Goal: Task Accomplishment & Management: Complete application form

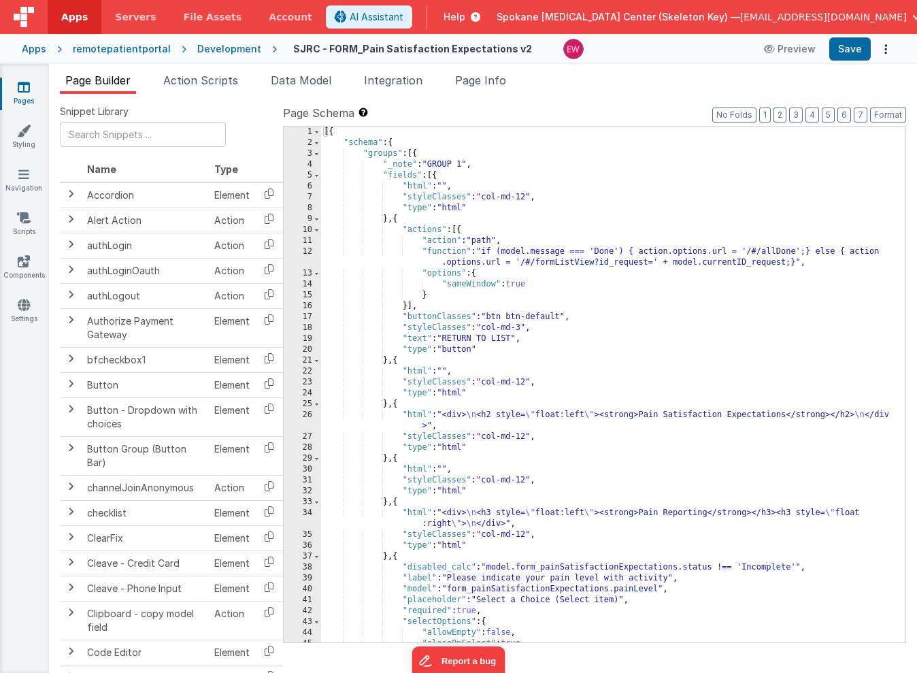
drag, startPoint x: 437, startPoint y: 170, endPoint x: 439, endPoint y: 190, distance: 20.5
click at [437, 170] on div "[{ "schema" : { "groups" : [{ "_note" : "GROUP 1" , "fields" : [{ "html" : "" ,…" at bounding box center [613, 394] width 584 height 537
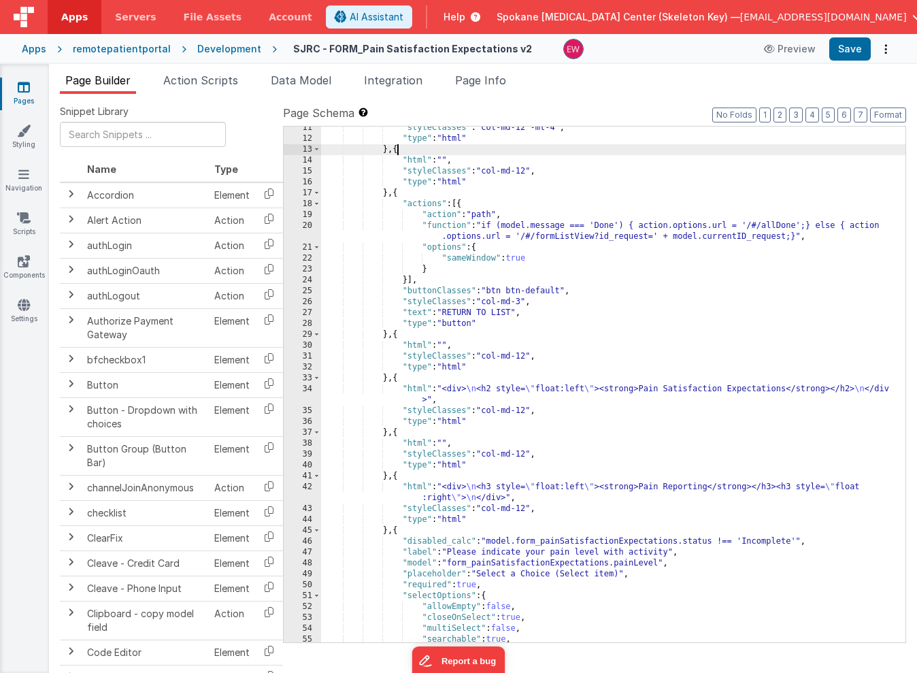
scroll to position [211, 0]
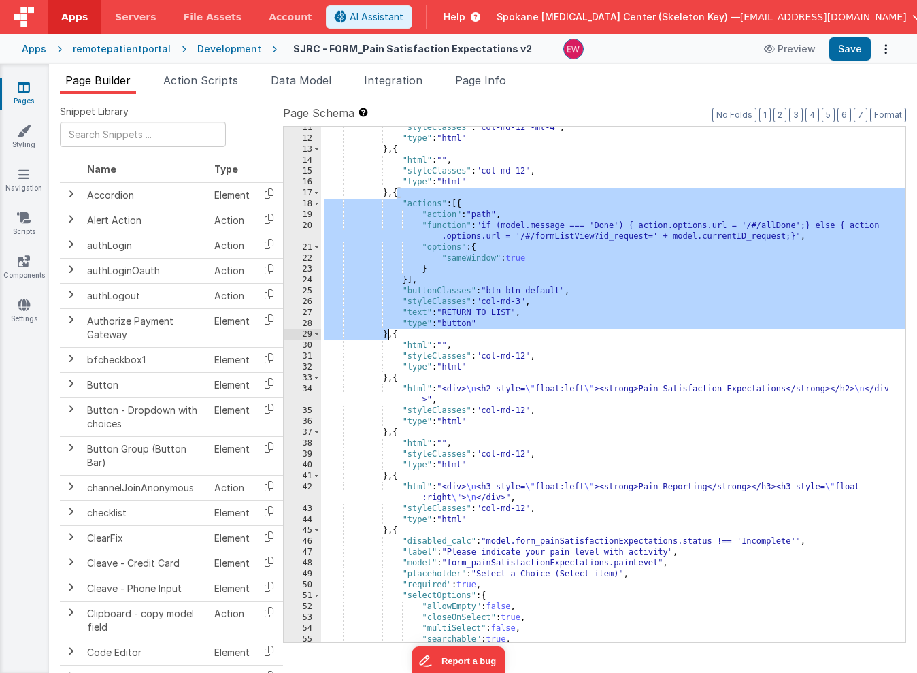
drag, startPoint x: 397, startPoint y: 194, endPoint x: 388, endPoint y: 337, distance: 143.8
click at [388, 337] on div ""styleClasses" : "col-md-12 -mt-4" , "type" : "html" } , { "html" : "" , "style…" at bounding box center [613, 390] width 584 height 537
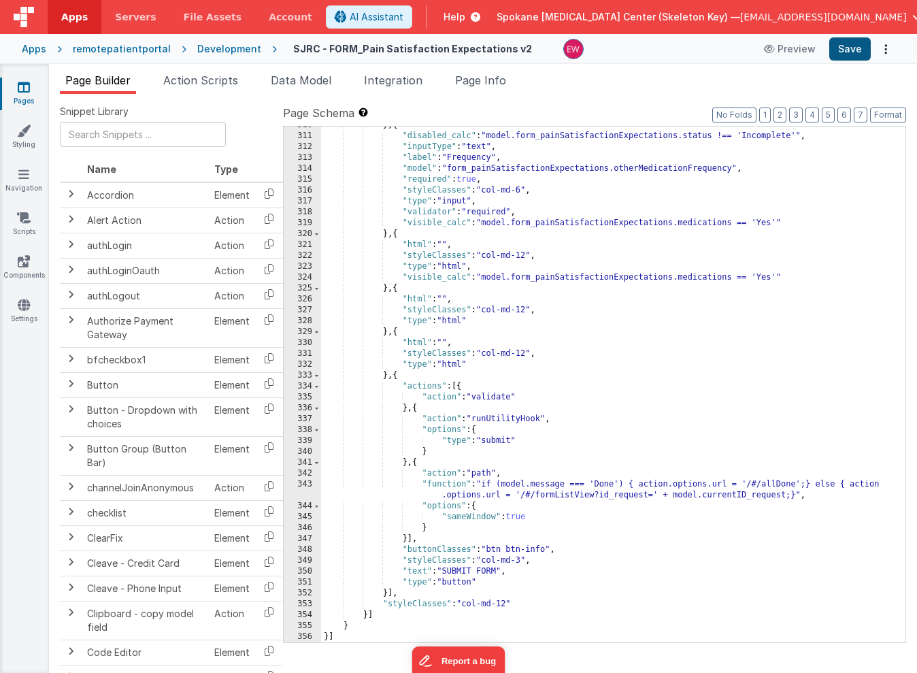
scroll to position [3532, 0]
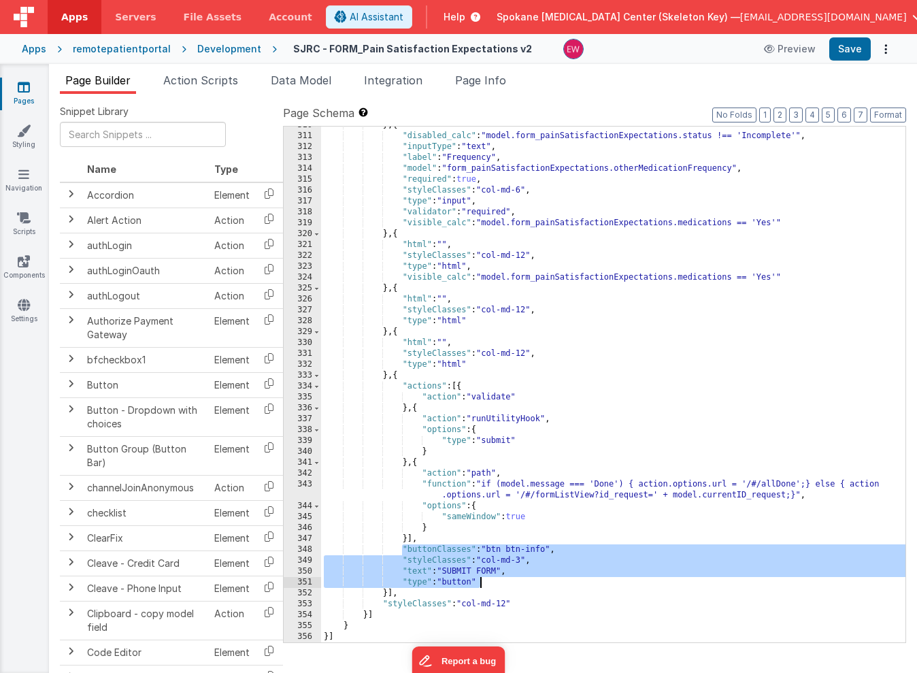
drag, startPoint x: 401, startPoint y: 547, endPoint x: 482, endPoint y: 584, distance: 89.1
click at [482, 584] on div "} , { "disabled_calc" : "model.form_painSatisfactionExpectations.status !== 'In…" at bounding box center [613, 388] width 584 height 537
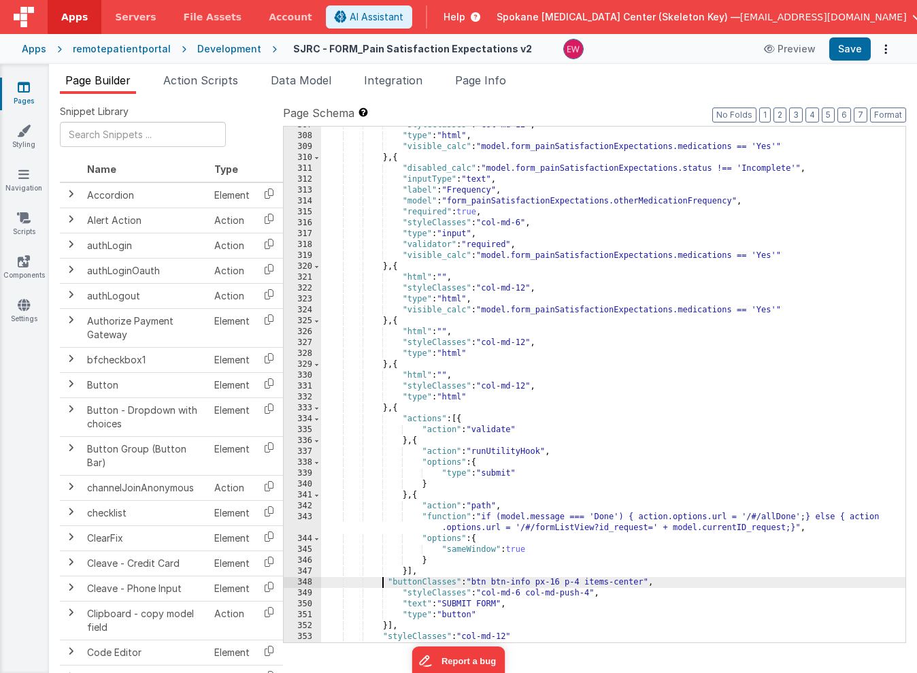
drag, startPoint x: 385, startPoint y: 582, endPoint x: 390, endPoint y: 640, distance: 58.0
click at [385, 582] on div ""styleClasses" : "col-md-12" , "type" : "html" , "visible_calc" : "model.form_p…" at bounding box center [613, 388] width 584 height 537
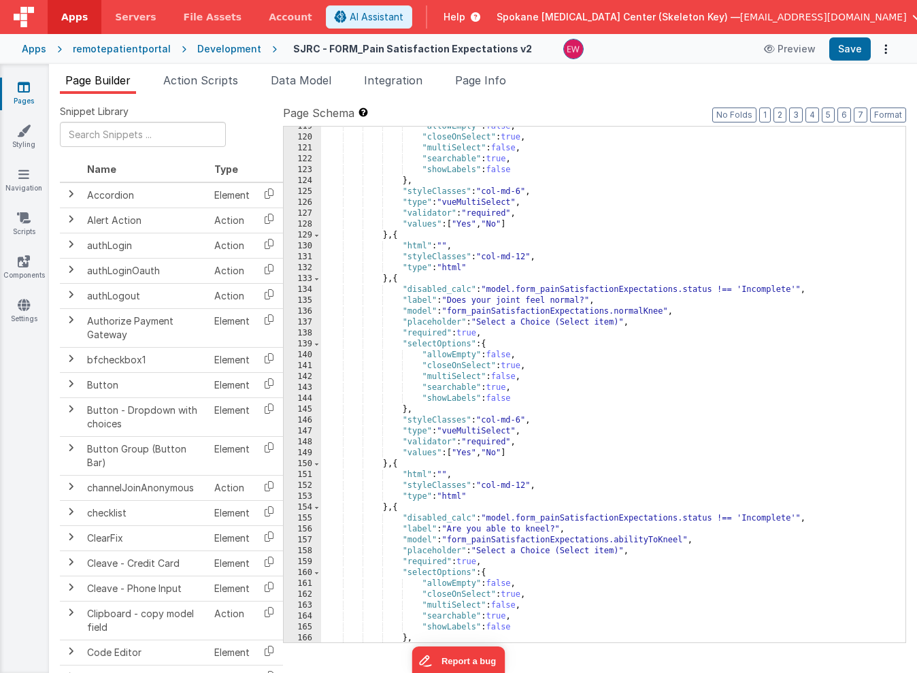
scroll to position [1431, 0]
click at [857, 50] on button "Save" at bounding box center [849, 48] width 41 height 23
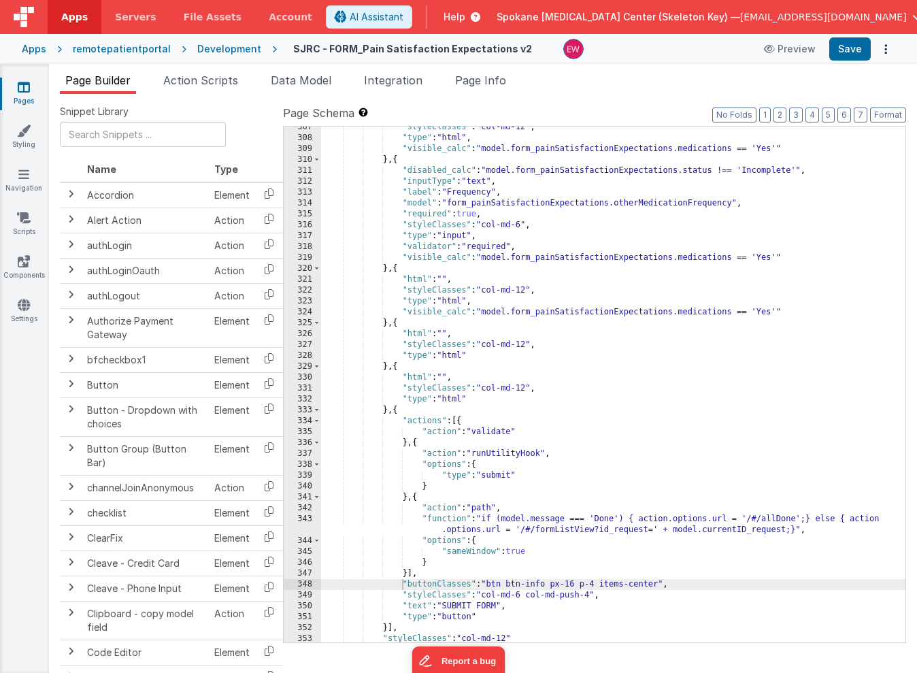
scroll to position [3532, 0]
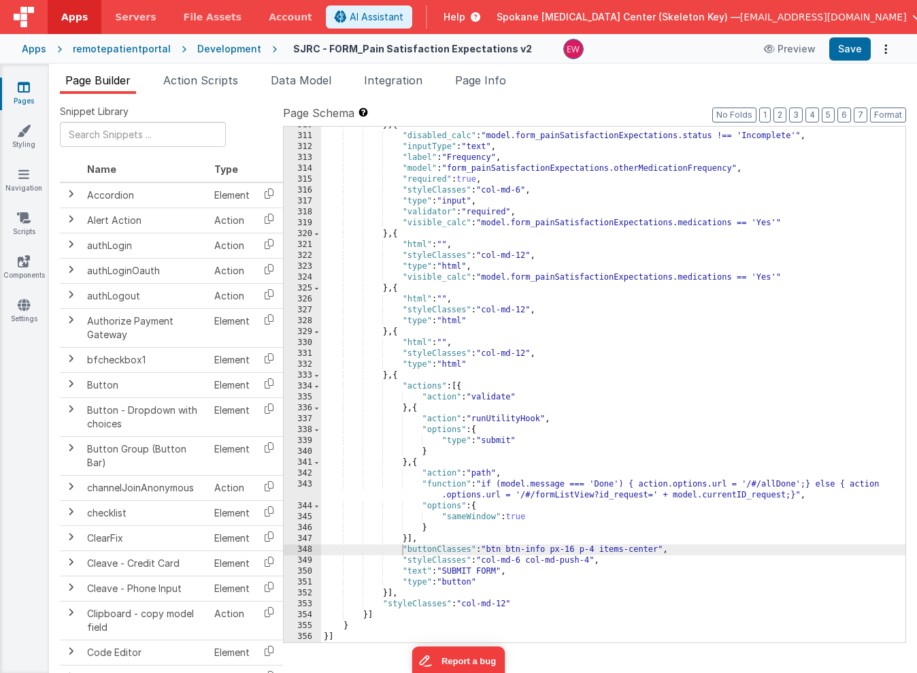
click at [471, 606] on div "} , { "disabled_calc" : "model.form_painSatisfactionExpectations.status !== 'In…" at bounding box center [613, 388] width 584 height 537
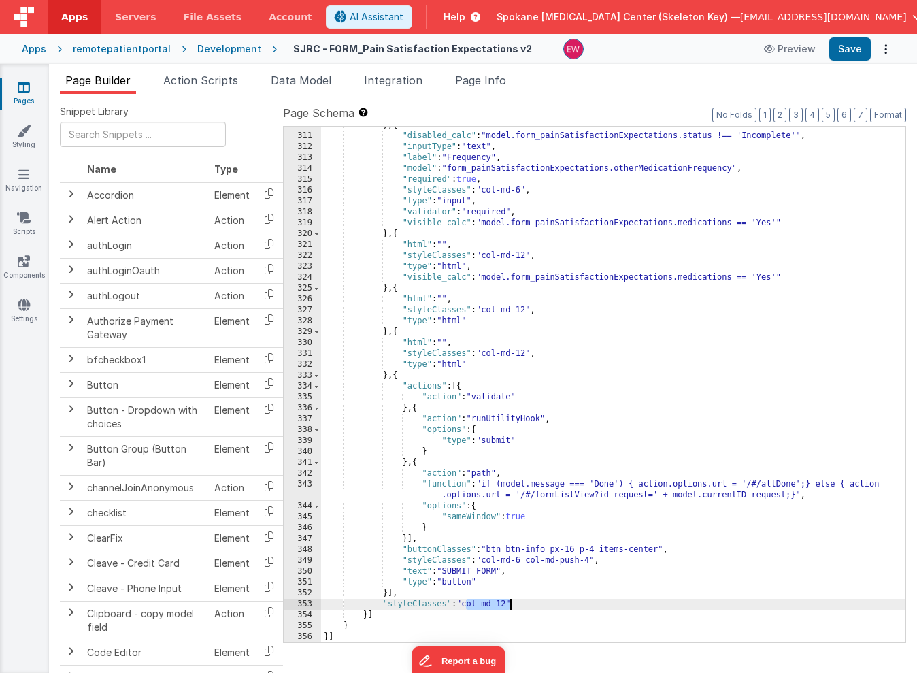
drag, startPoint x: 471, startPoint y: 606, endPoint x: 508, endPoint y: 606, distance: 37.4
click at [508, 606] on div "} , { "disabled_calc" : "model.form_painSatisfactionExpectations.status !== 'In…" at bounding box center [613, 388] width 584 height 537
click at [854, 49] on button "Save" at bounding box center [849, 48] width 41 height 23
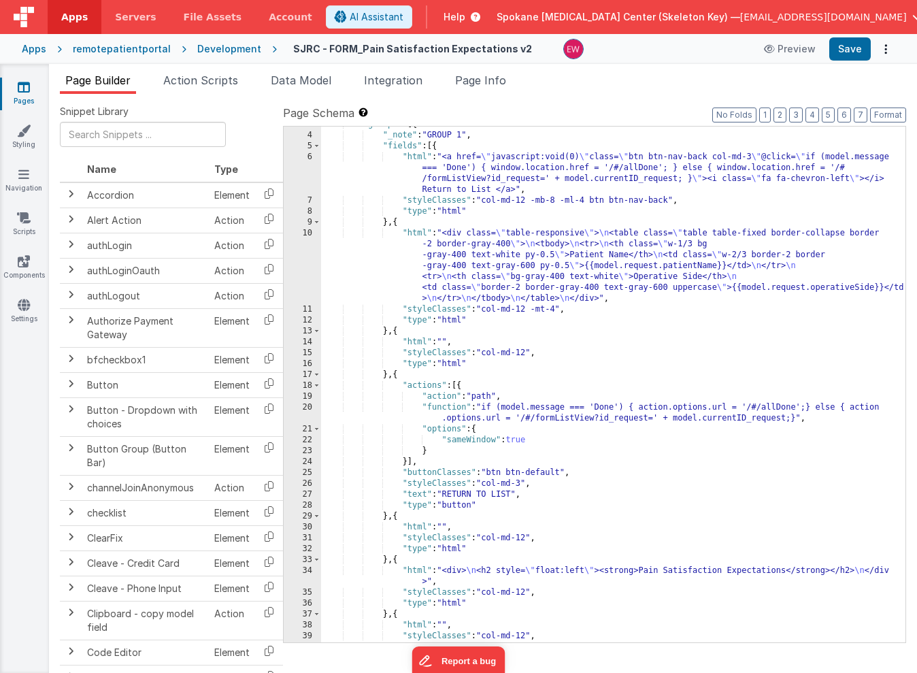
scroll to position [29, 0]
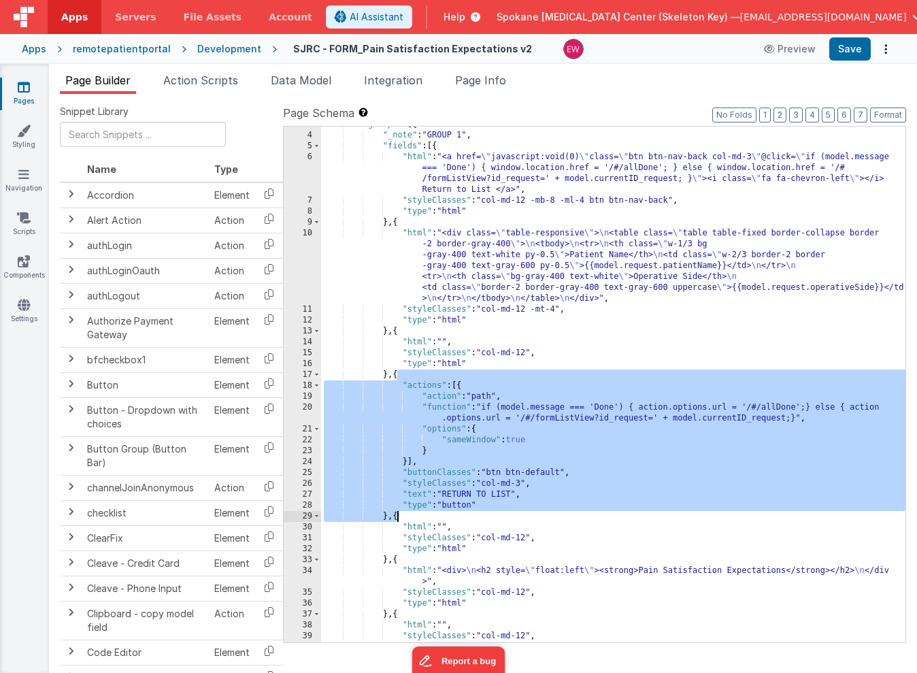
drag, startPoint x: 398, startPoint y: 377, endPoint x: 398, endPoint y: 515, distance: 138.0
click at [398, 515] on div ""groups" : [{ "_note" : "GROUP 1" , "fields" : [{ "html" : "<a href= \" javascr…" at bounding box center [613, 387] width 584 height 537
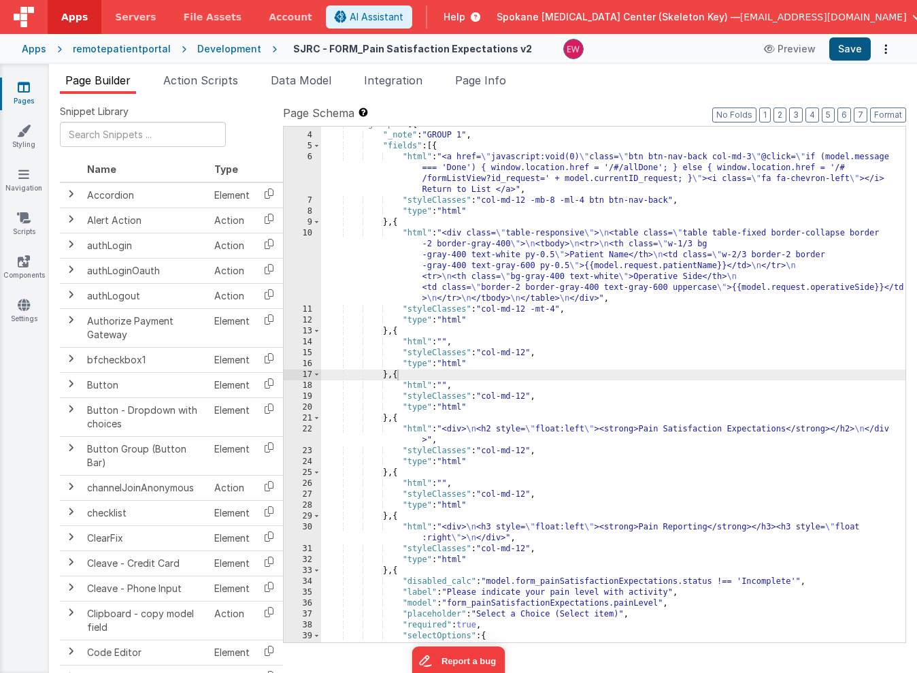
click at [849, 55] on button "Save" at bounding box center [849, 48] width 41 height 23
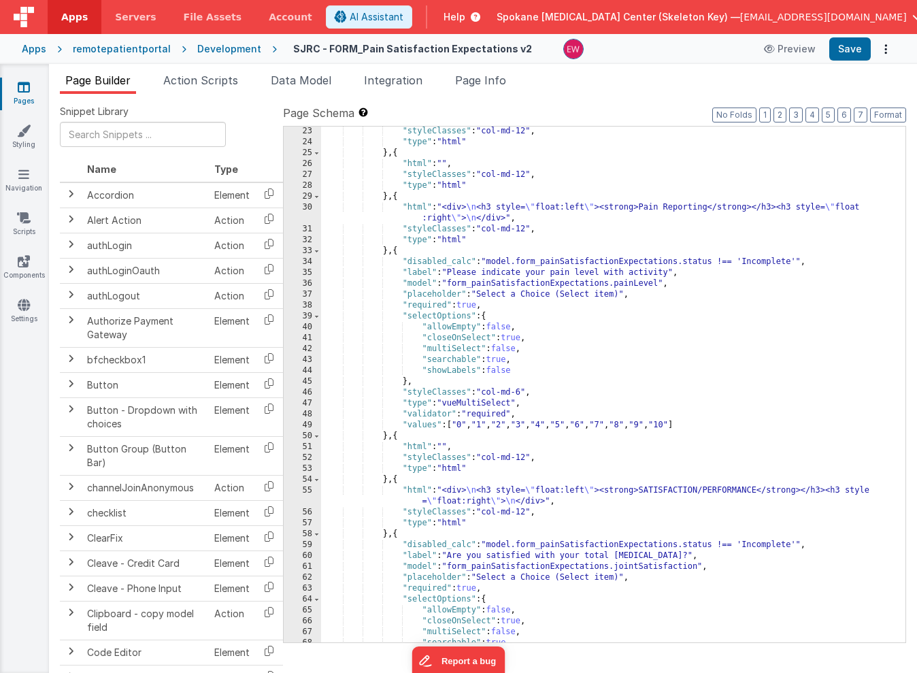
scroll to position [335, 0]
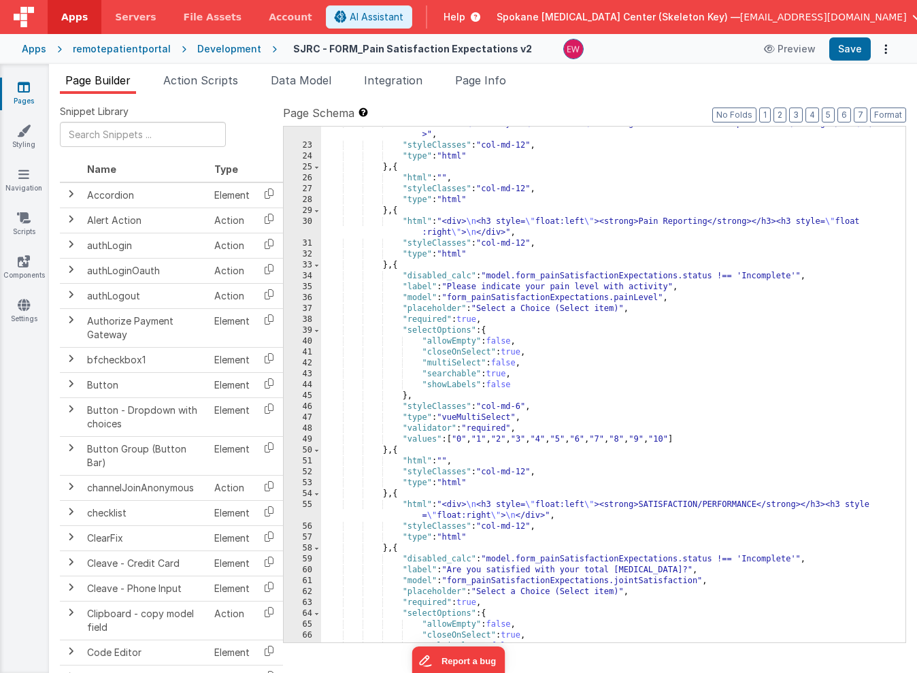
click at [772, 278] on div ""html" : "<div> \n <h2 style= \" float:left \" ><strong>Pain Satisfaction Expec…" at bounding box center [613, 392] width 584 height 548
click at [721, 277] on div ""html" : "<div> \n <h2 style= \" float:left \" ><strong>Pain Satisfaction Expec…" at bounding box center [613, 392] width 584 height 548
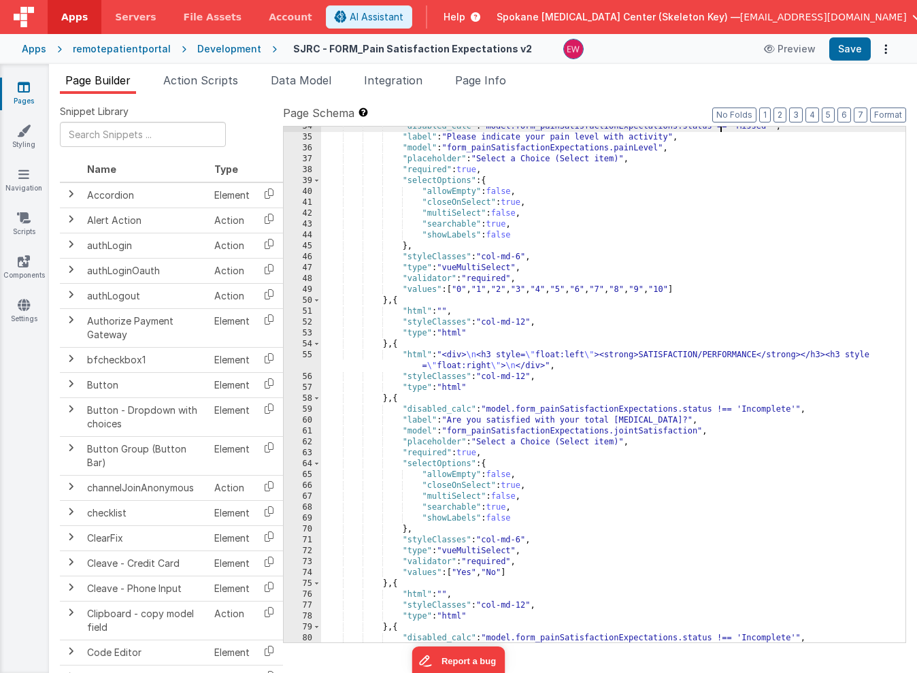
scroll to position [504, 0]
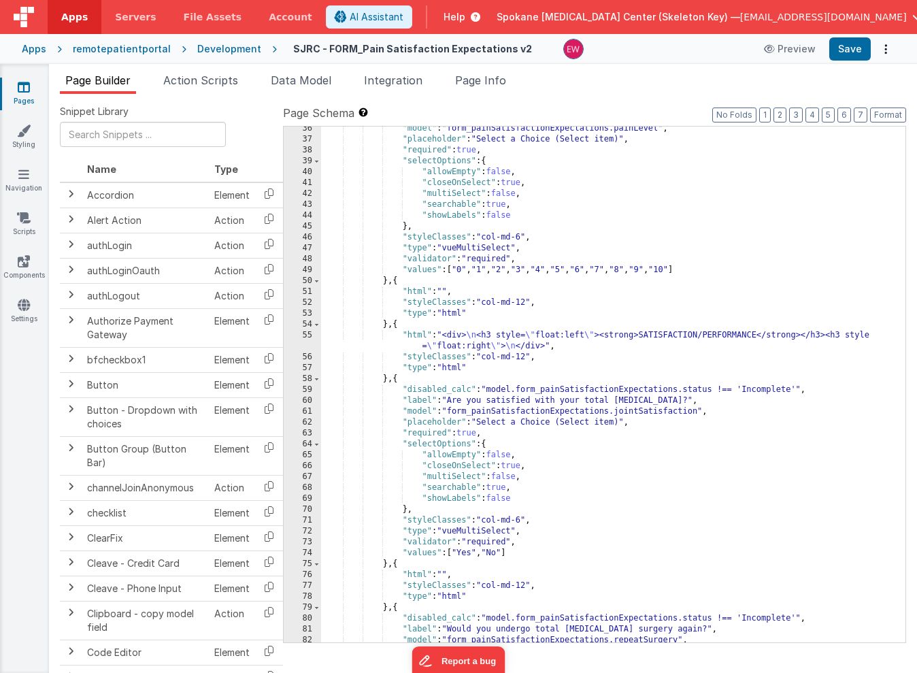
click at [726, 391] on div ""model" : "form_painSatisfactionExpectations.painLevel" , "placeholder" : "Sele…" at bounding box center [613, 391] width 584 height 537
click at [764, 390] on div ""model" : "form_painSatisfactionExpectations.painLevel" , "placeholder" : "Sele…" at bounding box center [613, 391] width 584 height 537
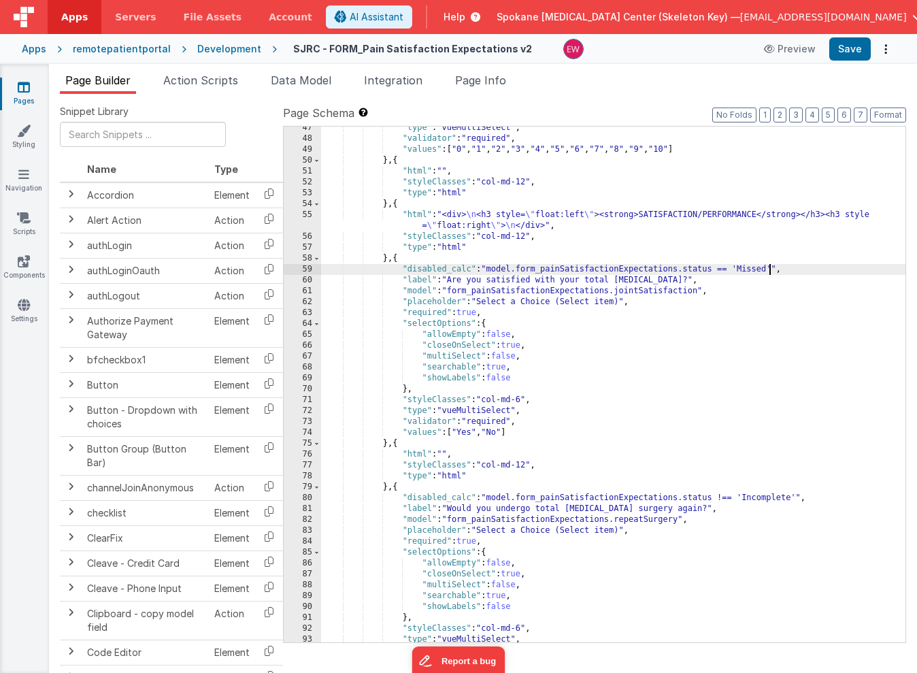
scroll to position [690, 0]
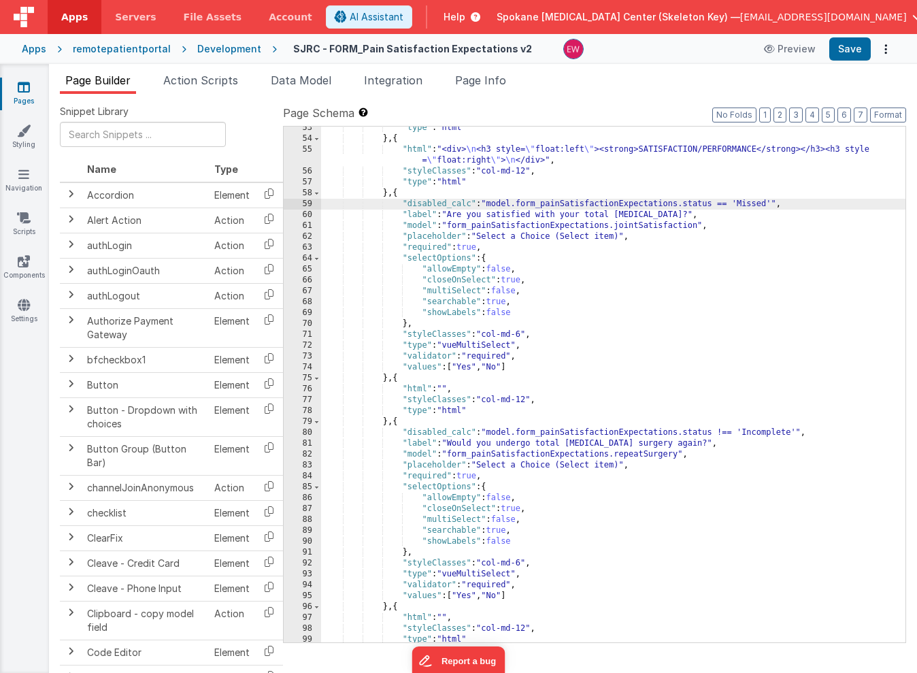
drag, startPoint x: 724, startPoint y: 432, endPoint x: 729, endPoint y: 439, distance: 8.3
click at [726, 432] on div ""type" : "html" } , { "html" : "<div> \n <h3 style= \" float:left \" ><strong>S…" at bounding box center [613, 390] width 584 height 537
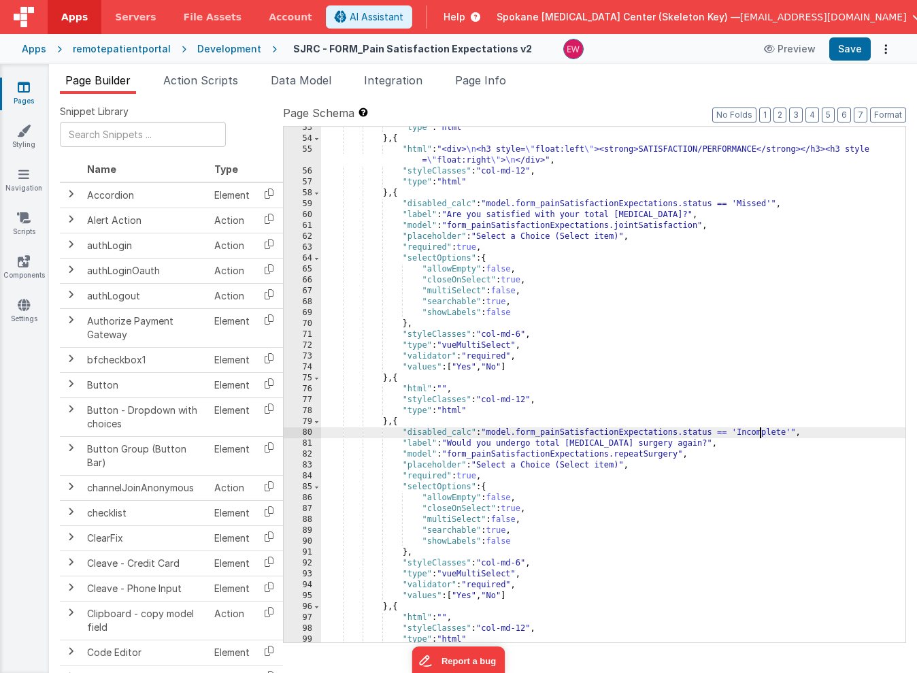
click at [761, 433] on div ""type" : "html" } , { "html" : "<div> \n <h3 style= \" float:left \" ><strong>S…" at bounding box center [613, 390] width 584 height 537
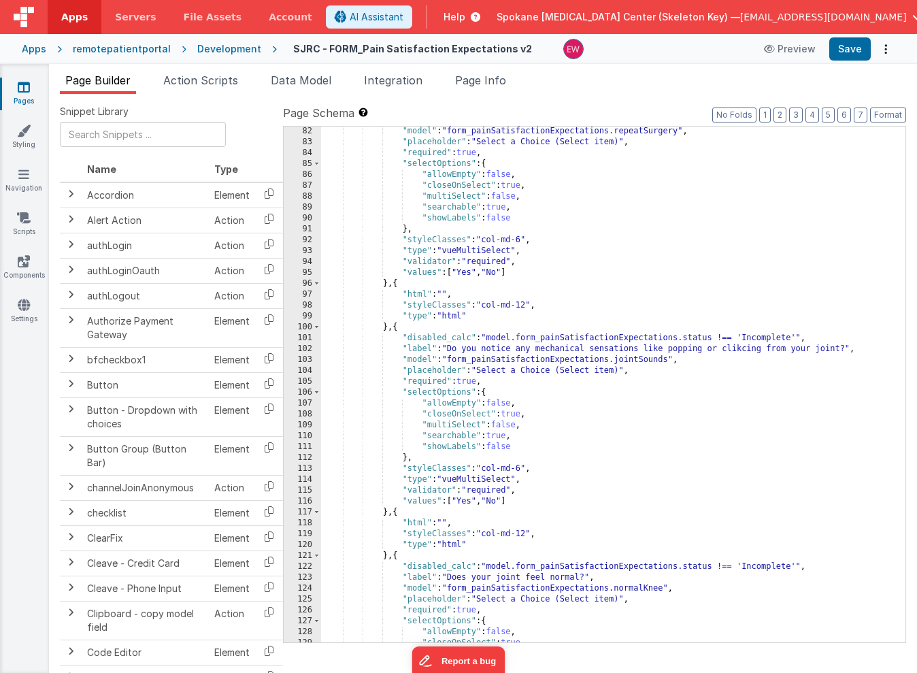
scroll to position [1035, 0]
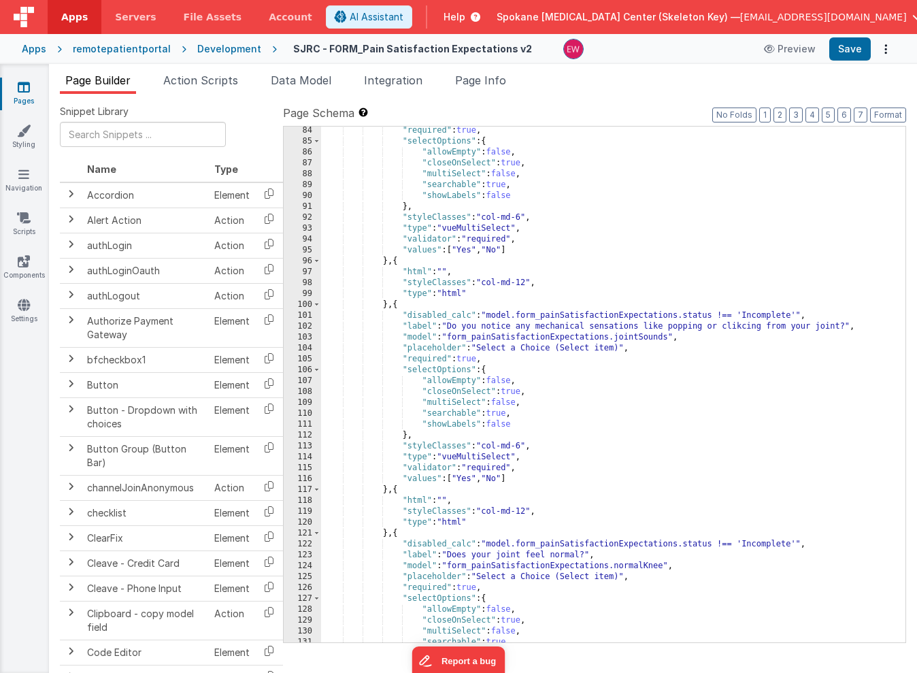
click at [726, 317] on div ""required" : true , "selectOptions" : { "allowEmpty" : false , "closeOnSelect" …" at bounding box center [613, 393] width 584 height 537
click at [766, 313] on div ""required" : true , "selectOptions" : { "allowEmpty" : false , "closeOnSelect" …" at bounding box center [613, 393] width 584 height 537
click at [766, 543] on div ""required" : true , "selectOptions" : { "allowEmpty" : false , "closeOnSelect" …" at bounding box center [613, 393] width 584 height 537
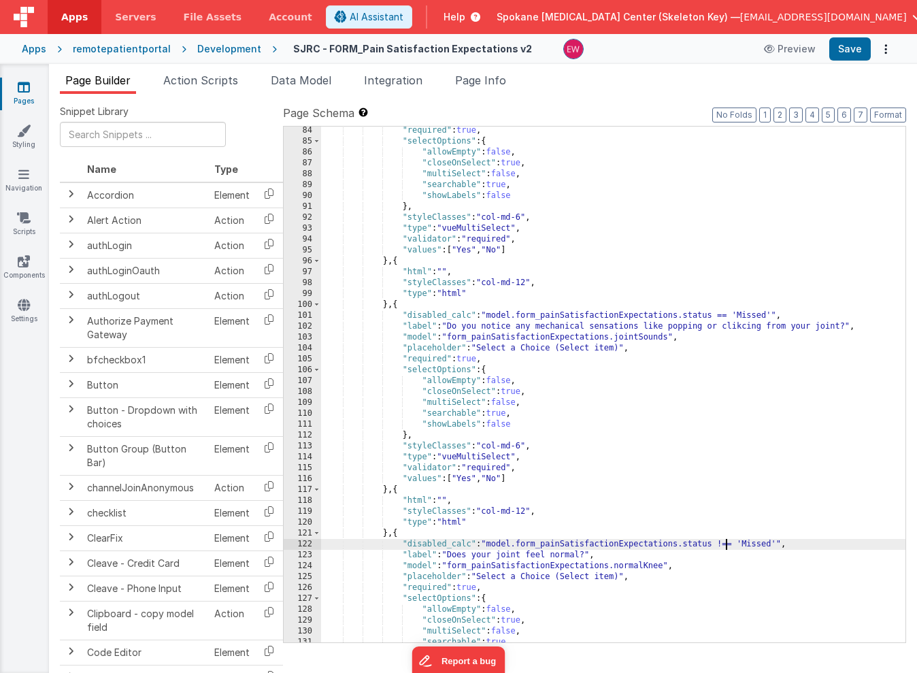
click at [726, 545] on div ""required" : true , "selectOptions" : { "allowEmpty" : false , "closeOnSelect" …" at bounding box center [613, 393] width 584 height 537
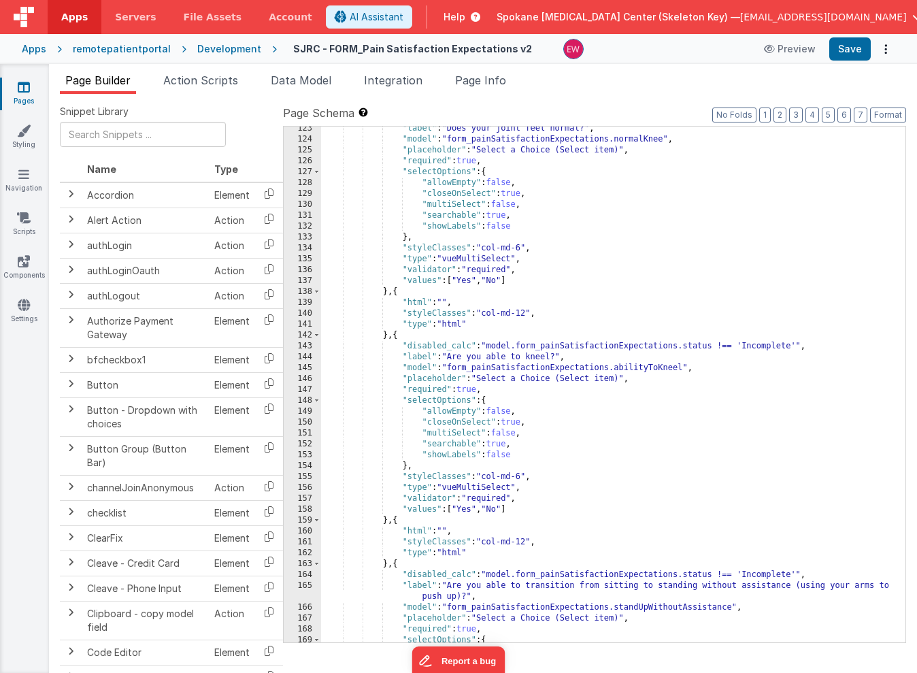
scroll to position [1472, 0]
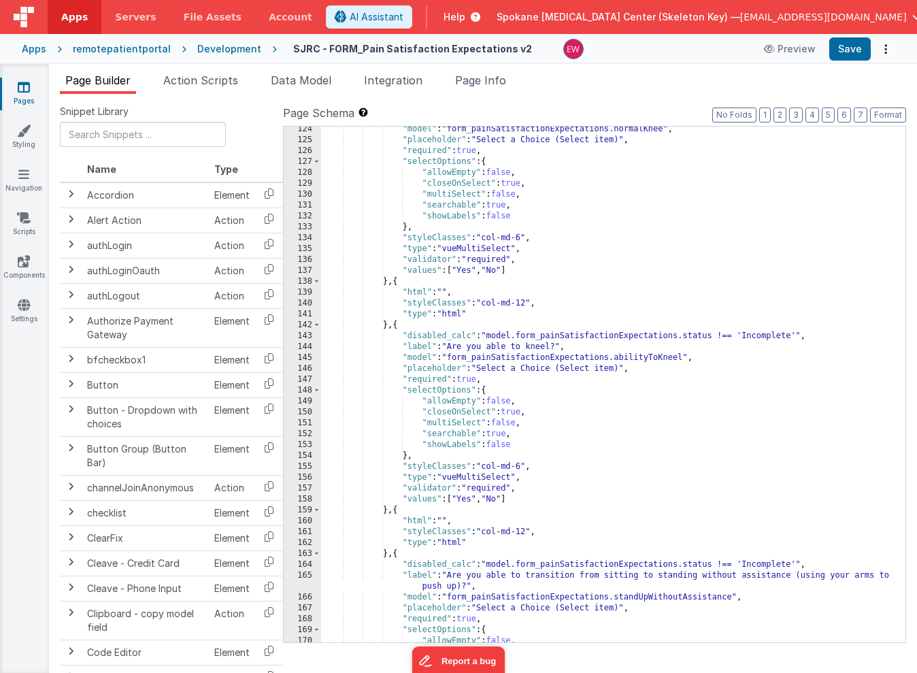
click at [768, 341] on div ""model" : "form_painSatisfactionExpectations.normalKnee" , "placeholder" : "Sel…" at bounding box center [613, 392] width 584 height 537
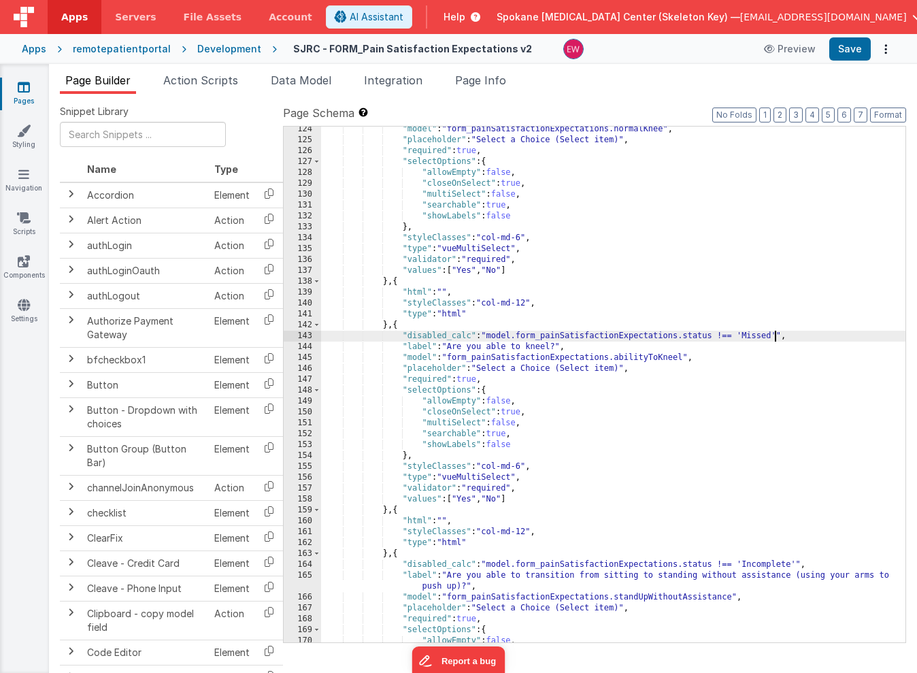
drag, startPoint x: 726, startPoint y: 332, endPoint x: 726, endPoint y: 364, distance: 32.6
click at [726, 333] on div ""model" : "form_painSatisfactionExpectations.normalKnee" , "placeholder" : "Sel…" at bounding box center [613, 392] width 584 height 537
click at [762, 560] on div ""model" : "form_painSatisfactionExpectations.normalKnee" , "placeholder" : "Sel…" at bounding box center [613, 390] width 584 height 537
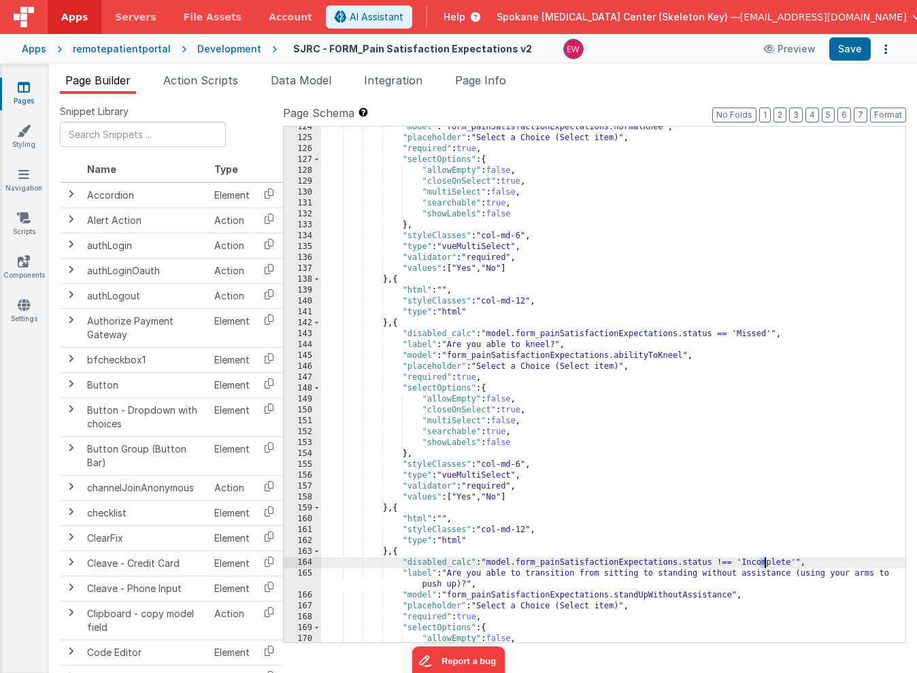
click at [762, 560] on div ""model" : "form_painSatisfactionExpectations.normalKnee" , "placeholder" : "Sel…" at bounding box center [613, 390] width 584 height 537
click at [726, 560] on div ""model" : "form_painSatisfactionExpectations.normalKnee" , "placeholder" : "Sel…" at bounding box center [613, 390] width 584 height 537
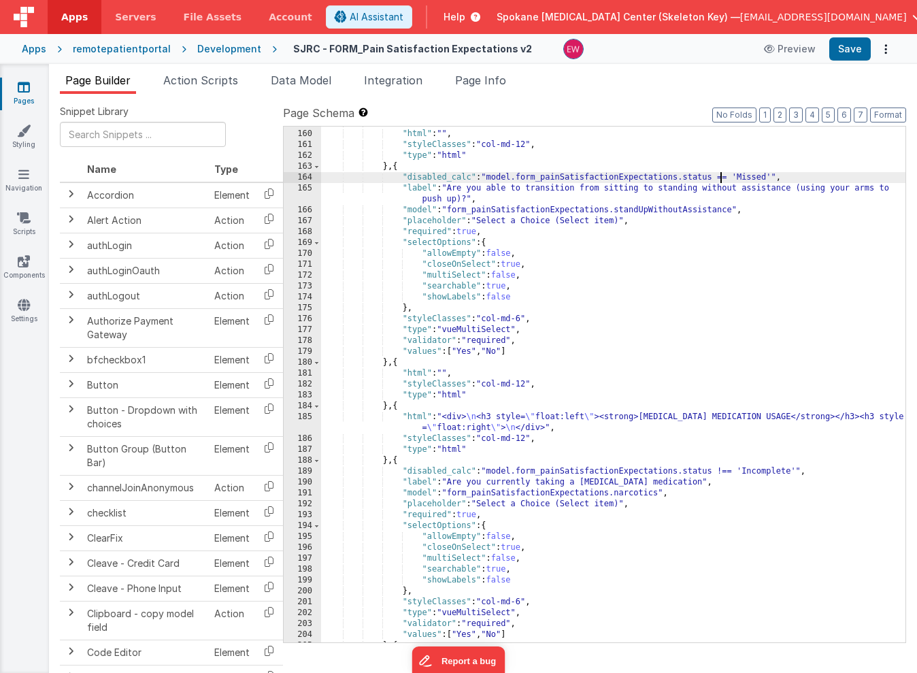
scroll to position [1860, 0]
click at [770, 469] on div ""html" : "" , "styleClasses" : "col-md-12" , "type" : "html" } , { "disabled_ca…" at bounding box center [613, 394] width 584 height 537
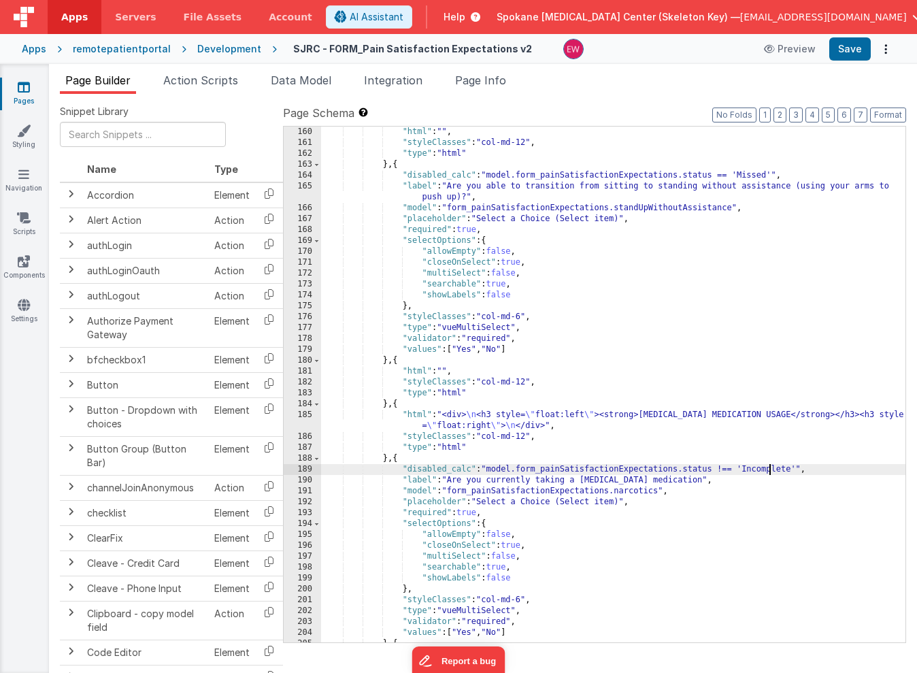
click at [770, 469] on div ""html" : "" , "styleClasses" : "col-md-12" , "type" : "html" } , { "disabled_ca…" at bounding box center [613, 394] width 584 height 537
click at [725, 468] on div ""html" : "" , "styleClasses" : "col-md-12" , "type" : "html" } , { "disabled_ca…" at bounding box center [613, 394] width 584 height 537
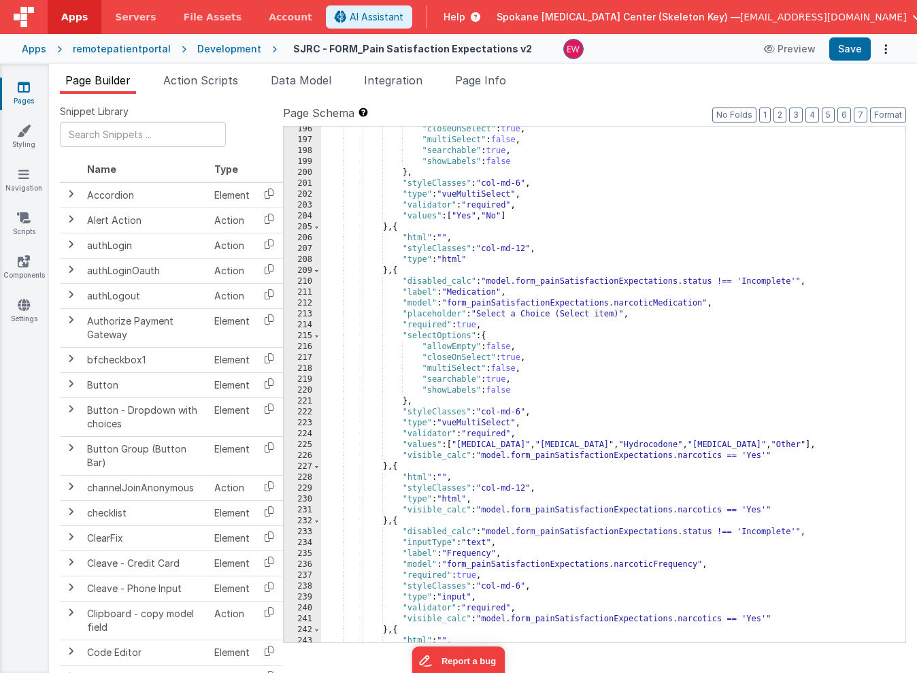
scroll to position [2283, 0]
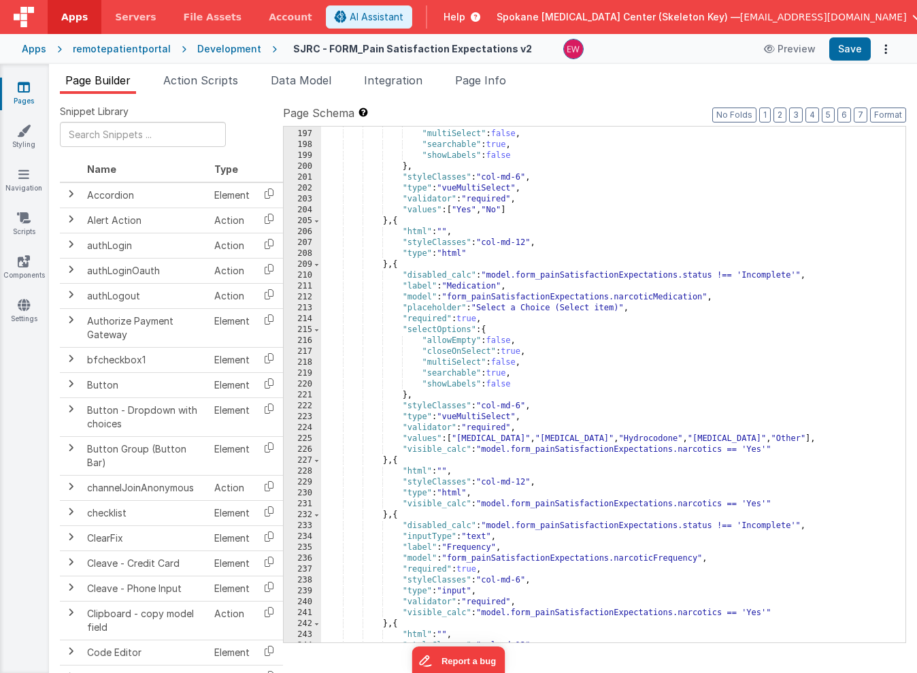
click at [767, 272] on div ""closeOnSelect" : true , "multiSelect" : false , "searchable" : true , "showLab…" at bounding box center [613, 386] width 584 height 537
click at [724, 275] on div ""closeOnSelect" : true , "multiSelect" : false , "searchable" : true , "showLab…" at bounding box center [613, 386] width 584 height 537
click at [766, 524] on div ""closeOnSelect" : true , "multiSelect" : false , "searchable" : true , "showLab…" at bounding box center [613, 386] width 584 height 537
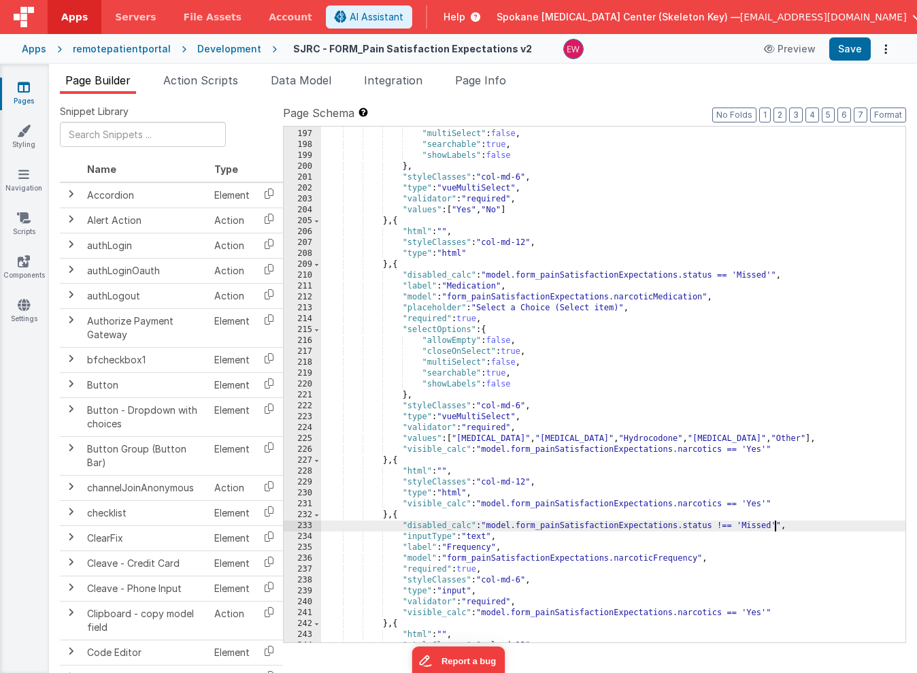
click at [725, 524] on div ""closeOnSelect" : true , "multiSelect" : false , "searchable" : true , "showLab…" at bounding box center [613, 386] width 584 height 537
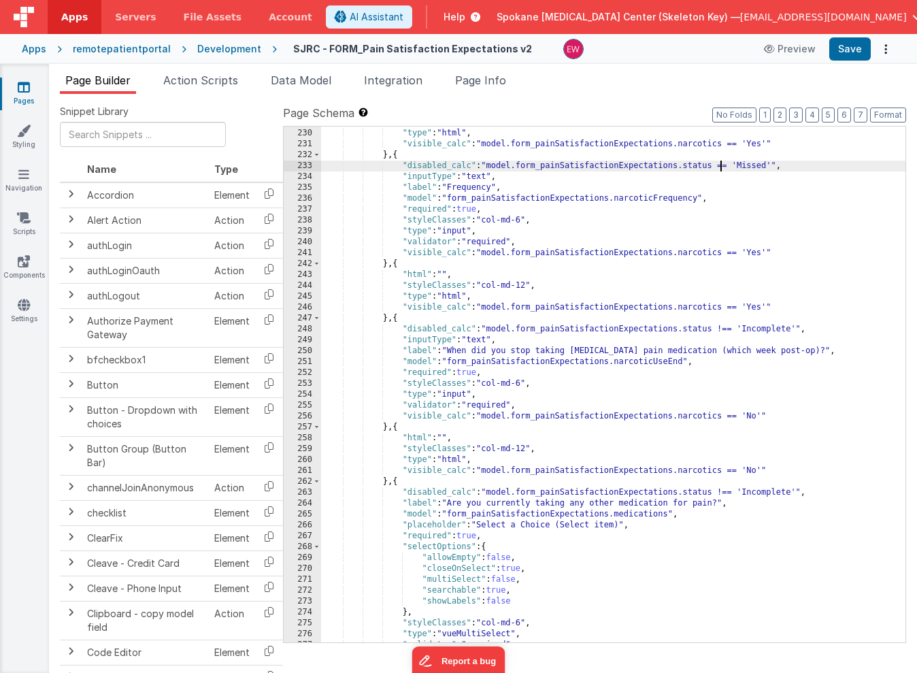
scroll to position [2657, 0]
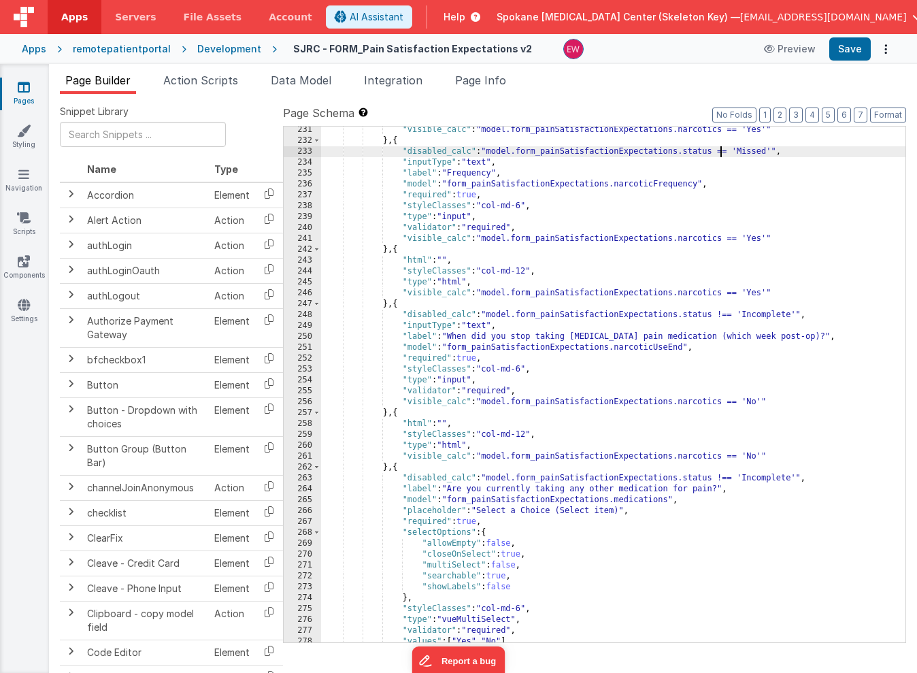
click at [775, 317] on div ""visible_calc" : "model.form_painSatisfactionExpectations.narcotics == 'Yes'" }…" at bounding box center [613, 392] width 584 height 537
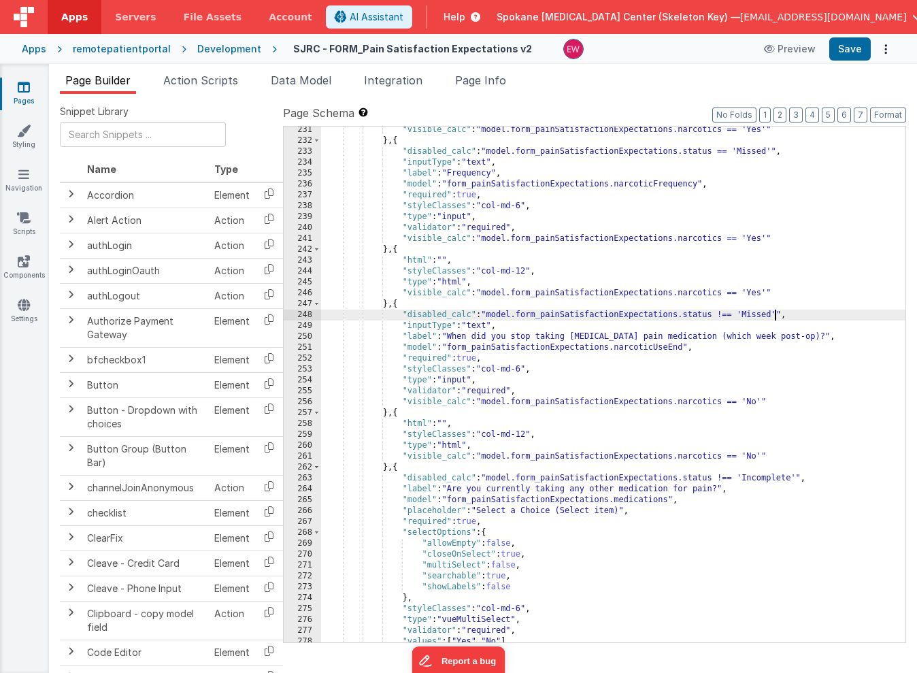
click at [725, 313] on div ""visible_calc" : "model.form_painSatisfactionExpectations.narcotics == 'Yes'" }…" at bounding box center [613, 392] width 584 height 537
click at [764, 478] on div ""visible_calc" : "model.form_painSatisfactionExpectations.narcotics == 'Yes'" }…" at bounding box center [613, 392] width 584 height 537
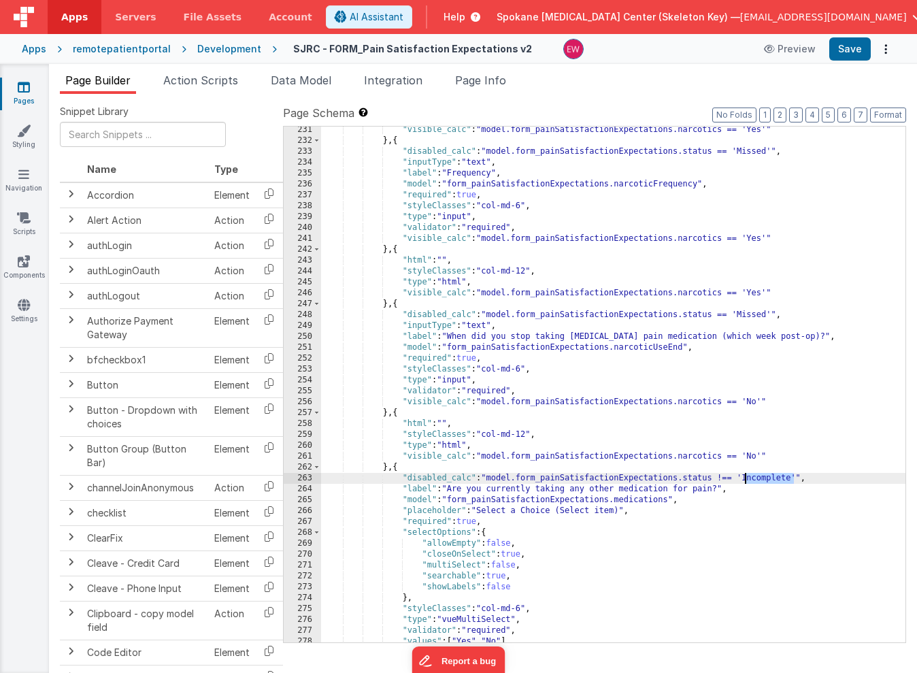
click at [764, 478] on div ""visible_calc" : "model.form_painSatisfactionExpectations.narcotics == 'Yes'" }…" at bounding box center [613, 392] width 584 height 537
click at [725, 477] on div ""visible_calc" : "model.form_painSatisfactionExpectations.narcotics == 'Yes'" }…" at bounding box center [613, 392] width 584 height 537
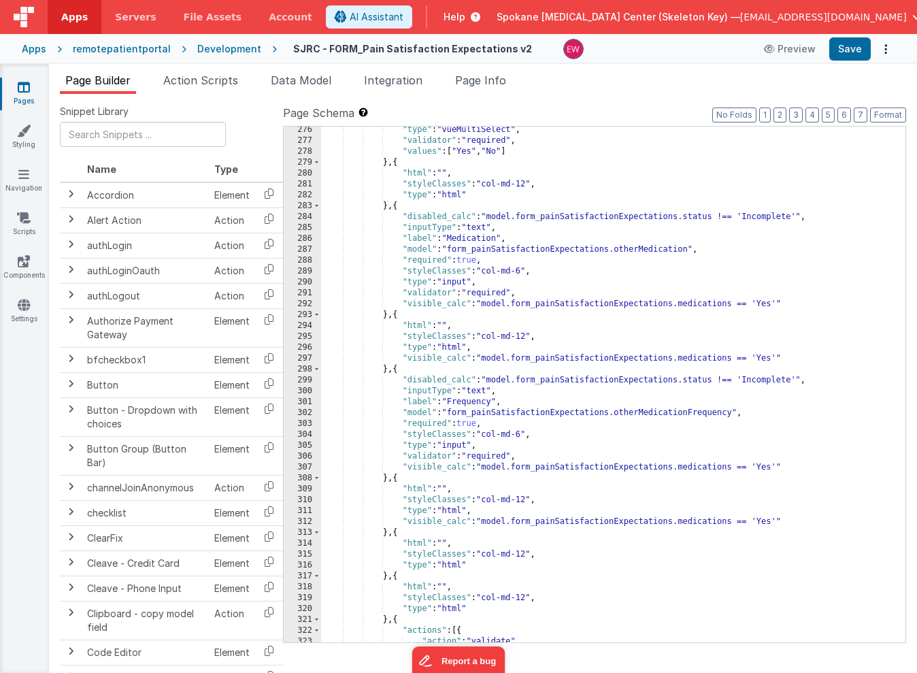
scroll to position [3155, 0]
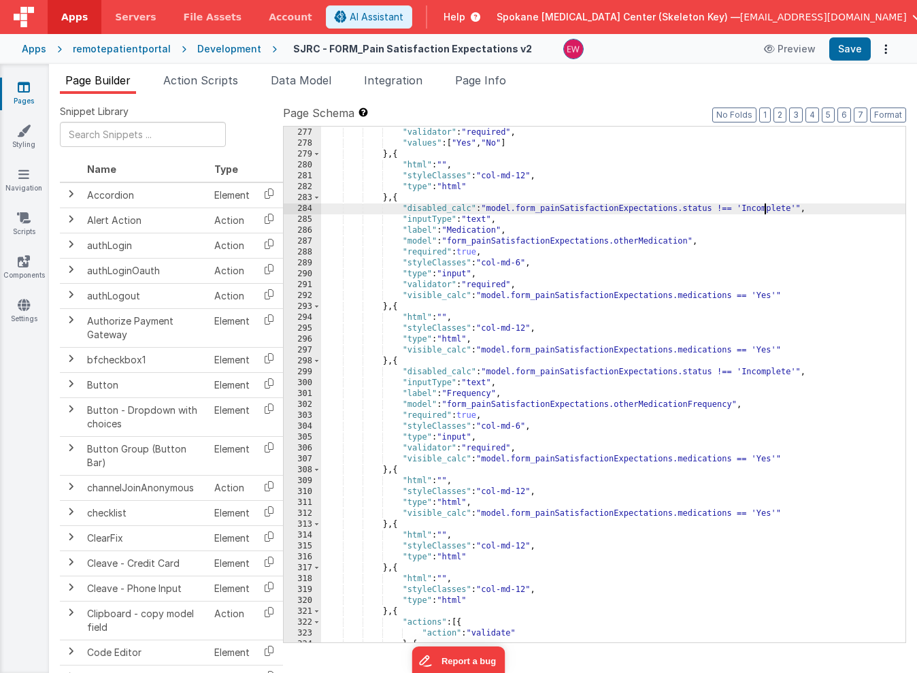
click at [765, 207] on div ""type" : "vueMultiSelect" , "validator" : "required" , "values" : [ "Yes" , "No…" at bounding box center [613, 384] width 584 height 537
drag, startPoint x: 726, startPoint y: 207, endPoint x: 726, endPoint y: 225, distance: 18.4
click at [726, 206] on div ""type" : "vueMultiSelect" , "validator" : "required" , "values" : [ "Yes" , "No…" at bounding box center [613, 384] width 584 height 537
click at [770, 373] on div ""type" : "vueMultiSelect" , "validator" : "required" , "values" : [ "Yes" , "No…" at bounding box center [613, 384] width 584 height 537
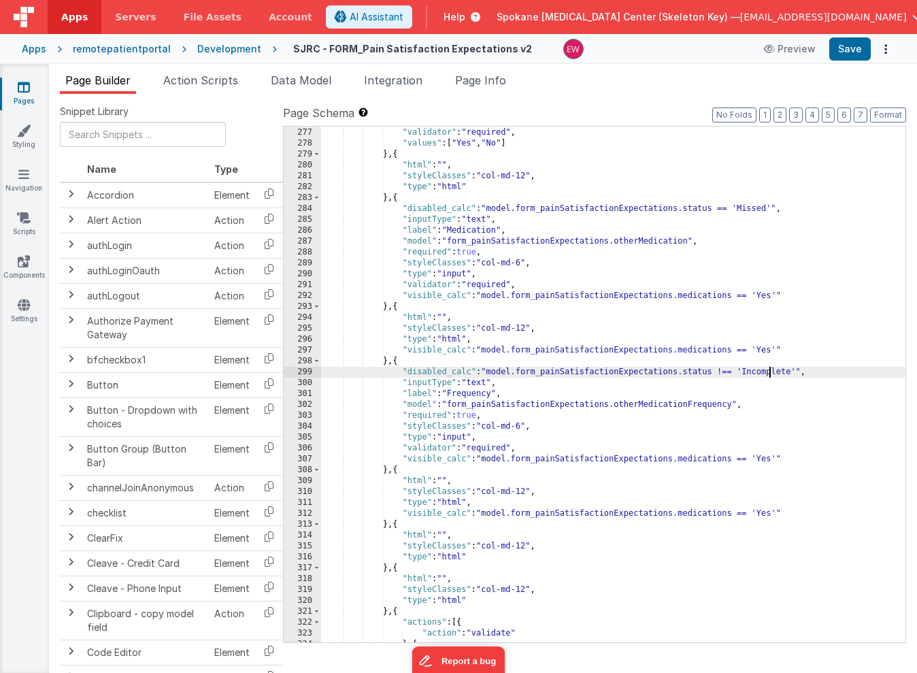
click at [770, 373] on div ""type" : "vueMultiSelect" , "validator" : "required" , "values" : [ "Yes" , "No…" at bounding box center [613, 384] width 584 height 537
click at [725, 373] on div ""type" : "vueMultiSelect" , "validator" : "required" , "values" : [ "Yes" , "No…" at bounding box center [613, 384] width 584 height 537
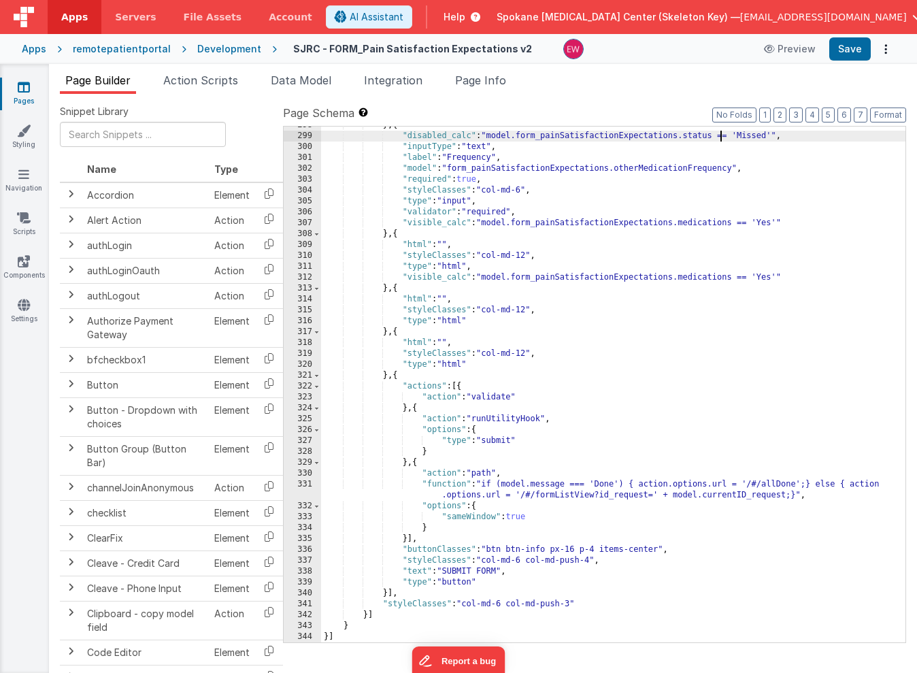
scroll to position [3390, 0]
click at [845, 48] on button "Save" at bounding box center [849, 48] width 41 height 23
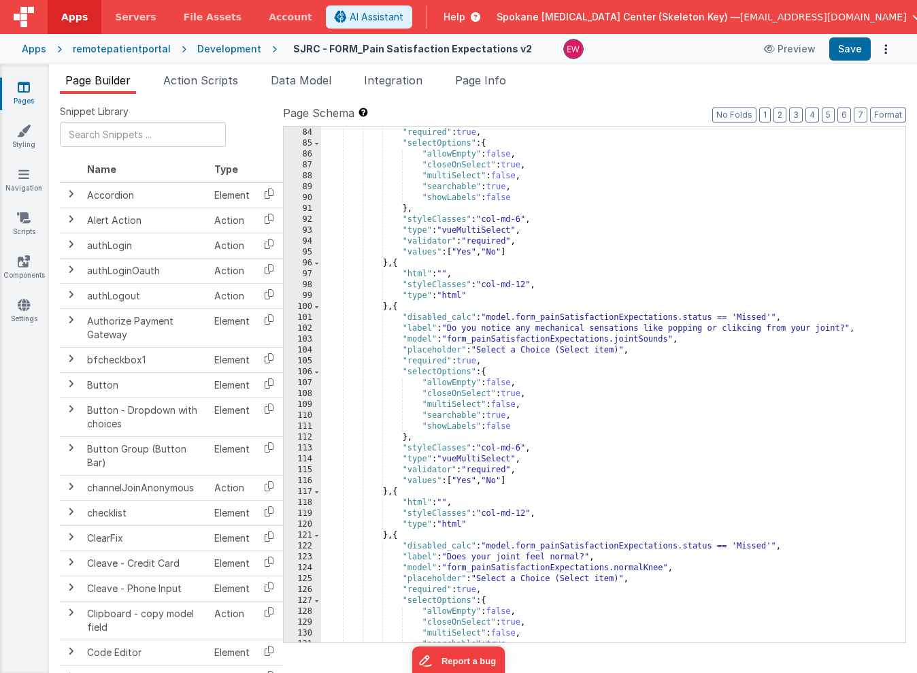
scroll to position [1033, 0]
click at [487, 381] on div ""placeholder" : "Select a Choice (Select item)" , "required" : true , "selectOp…" at bounding box center [613, 384] width 584 height 537
click at [518, 394] on div ""placeholder" : "Select a Choice (Select item)" , "required" : true , "selectOp…" at bounding box center [613, 384] width 584 height 537
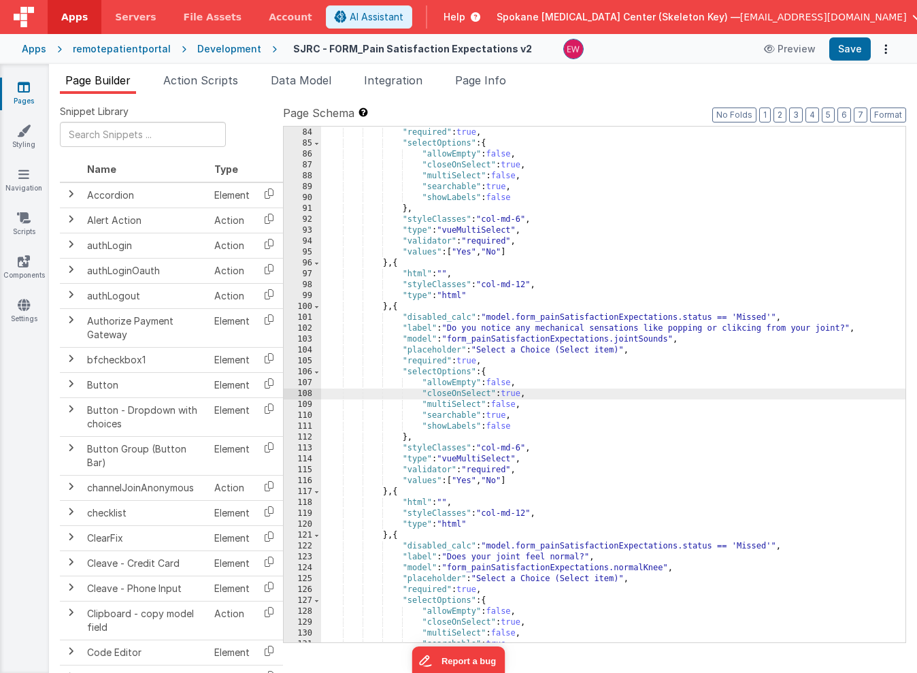
click at [504, 405] on div ""placeholder" : "Select a Choice (Select item)" , "required" : true , "selectOp…" at bounding box center [613, 384] width 584 height 537
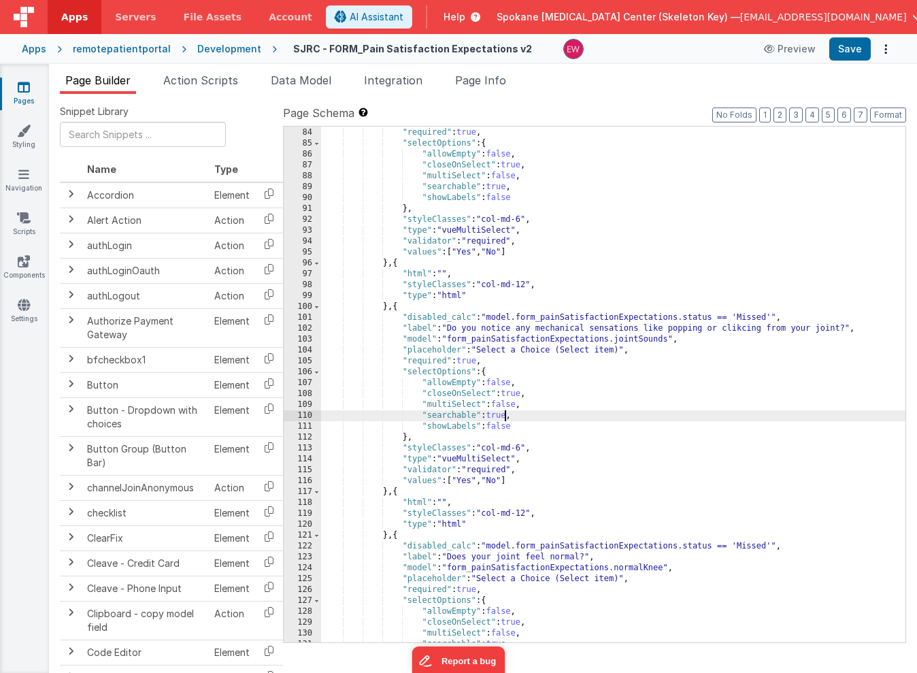
click at [505, 415] on div ""placeholder" : "Select a Choice (Select item)" , "required" : true , "selectOp…" at bounding box center [613, 384] width 584 height 537
click at [503, 433] on div ""placeholder" : "Select a Choice (Select item)" , "required" : true , "selectOp…" at bounding box center [613, 384] width 584 height 537
click at [503, 426] on div ""placeholder" : "Select a Choice (Select item)" , "required" : true , "selectOp…" at bounding box center [613, 384] width 584 height 537
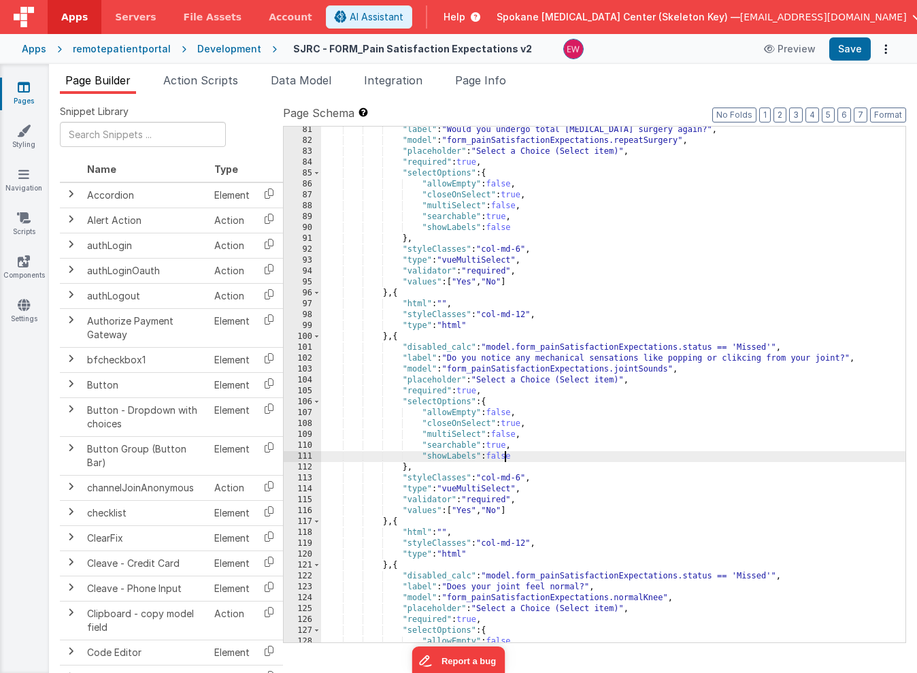
scroll to position [1003, 0]
